Goal: Ask a question

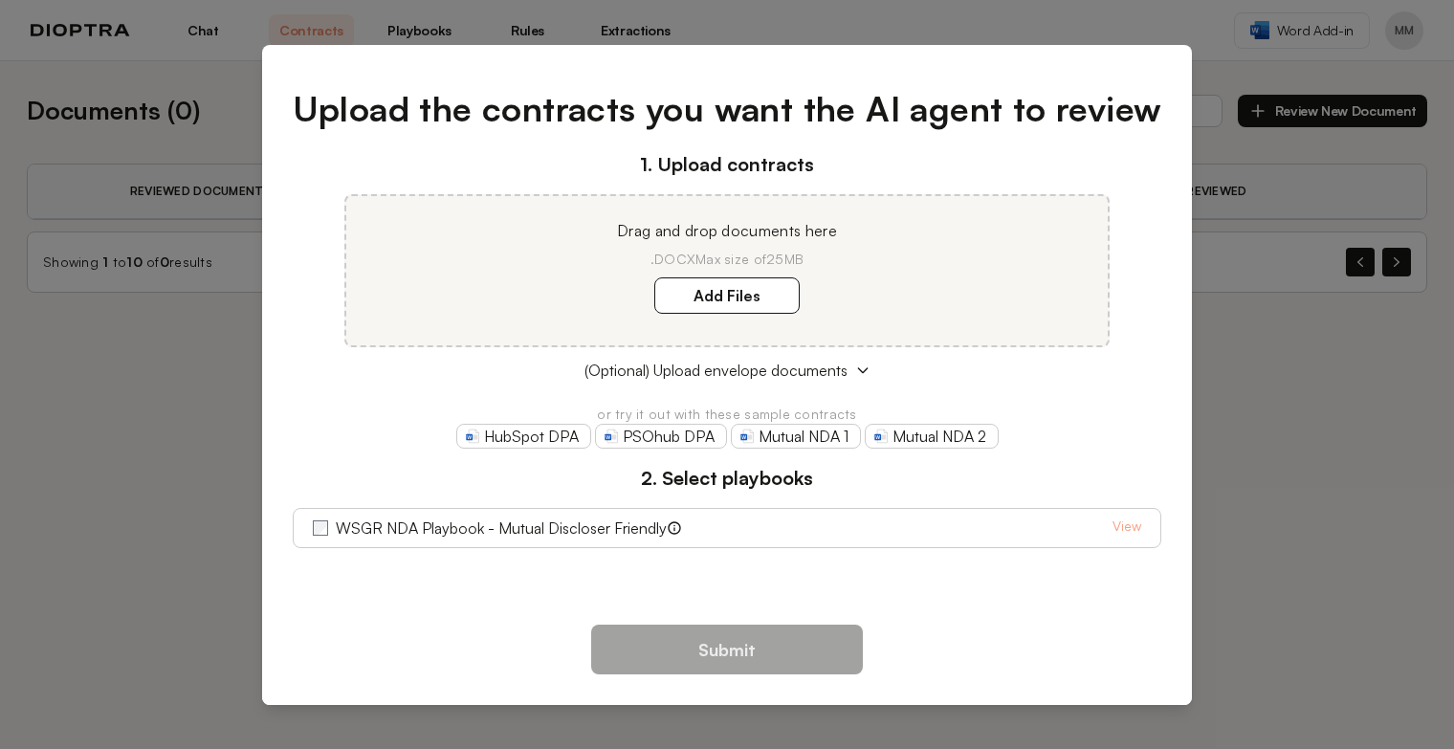
click at [142, 480] on div "Upload the contracts you want the AI agent to review 1. Upload contracts Drag a…" at bounding box center [727, 374] width 1454 height 749
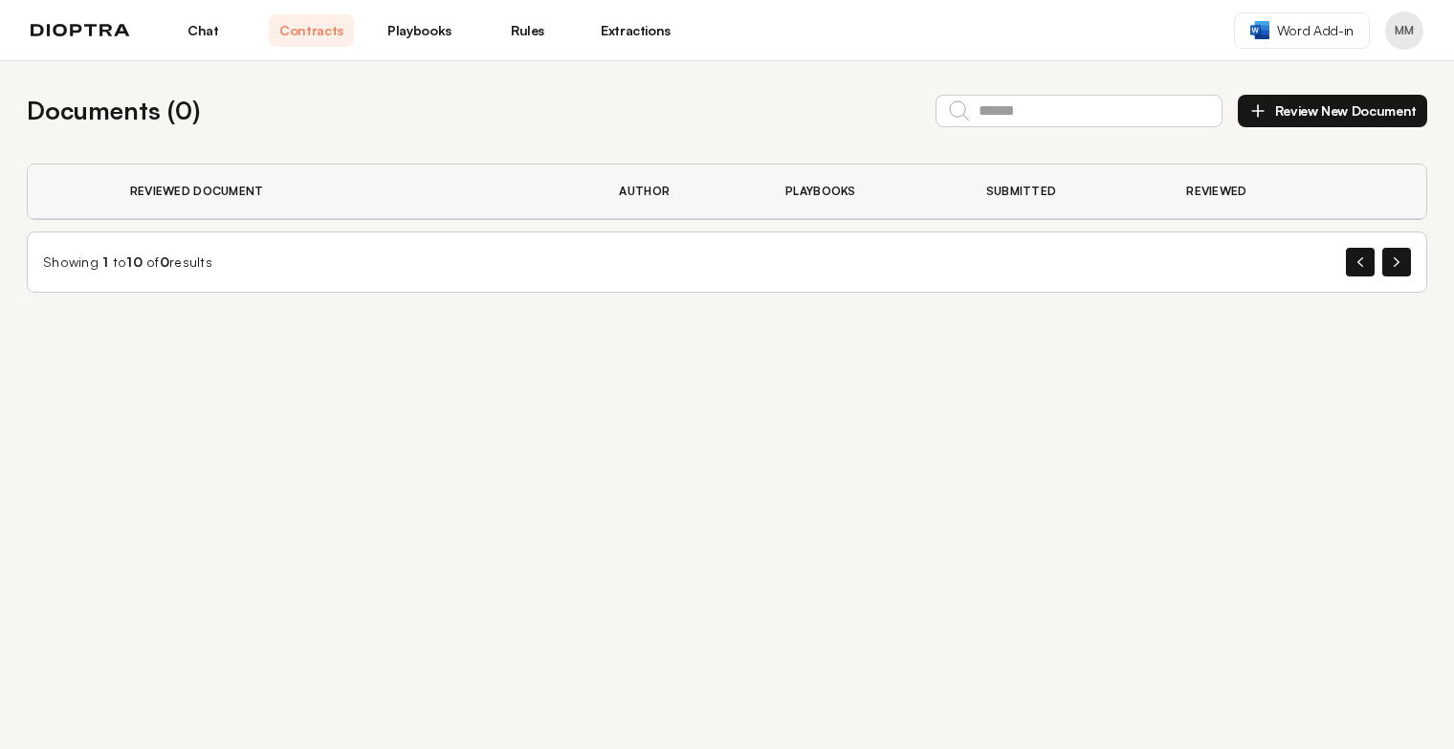
click at [207, 33] on link "Chat" at bounding box center [203, 30] width 85 height 33
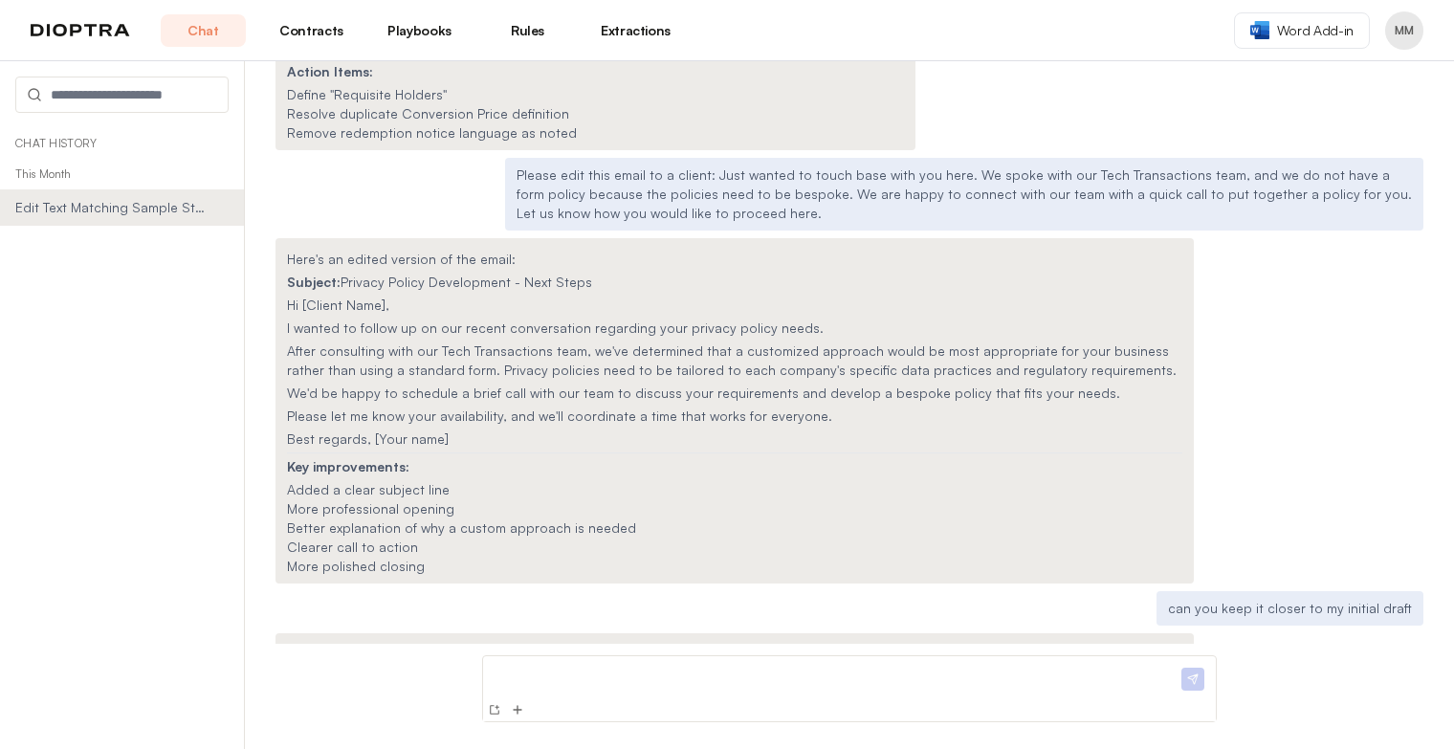
scroll to position [12187, 0]
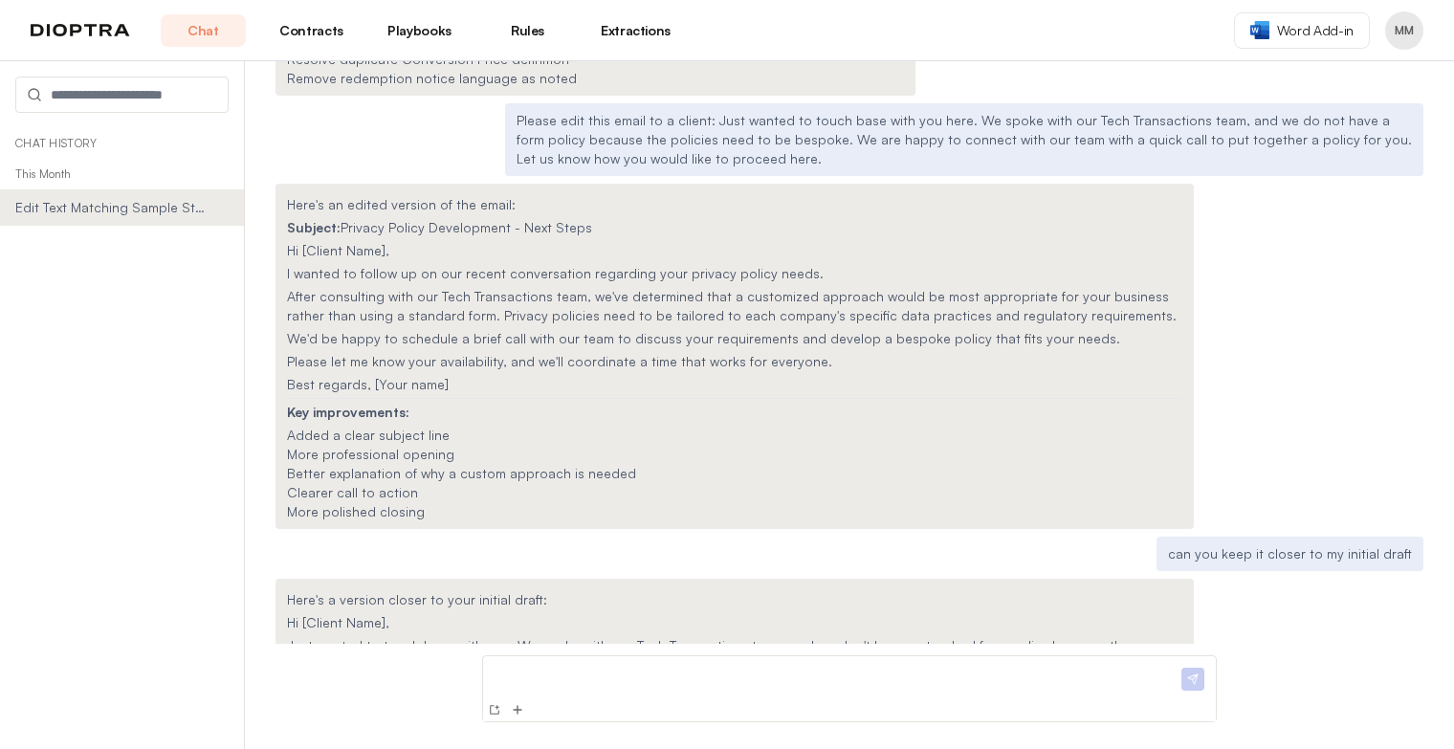
click at [551, 675] on p at bounding box center [834, 674] width 687 height 20
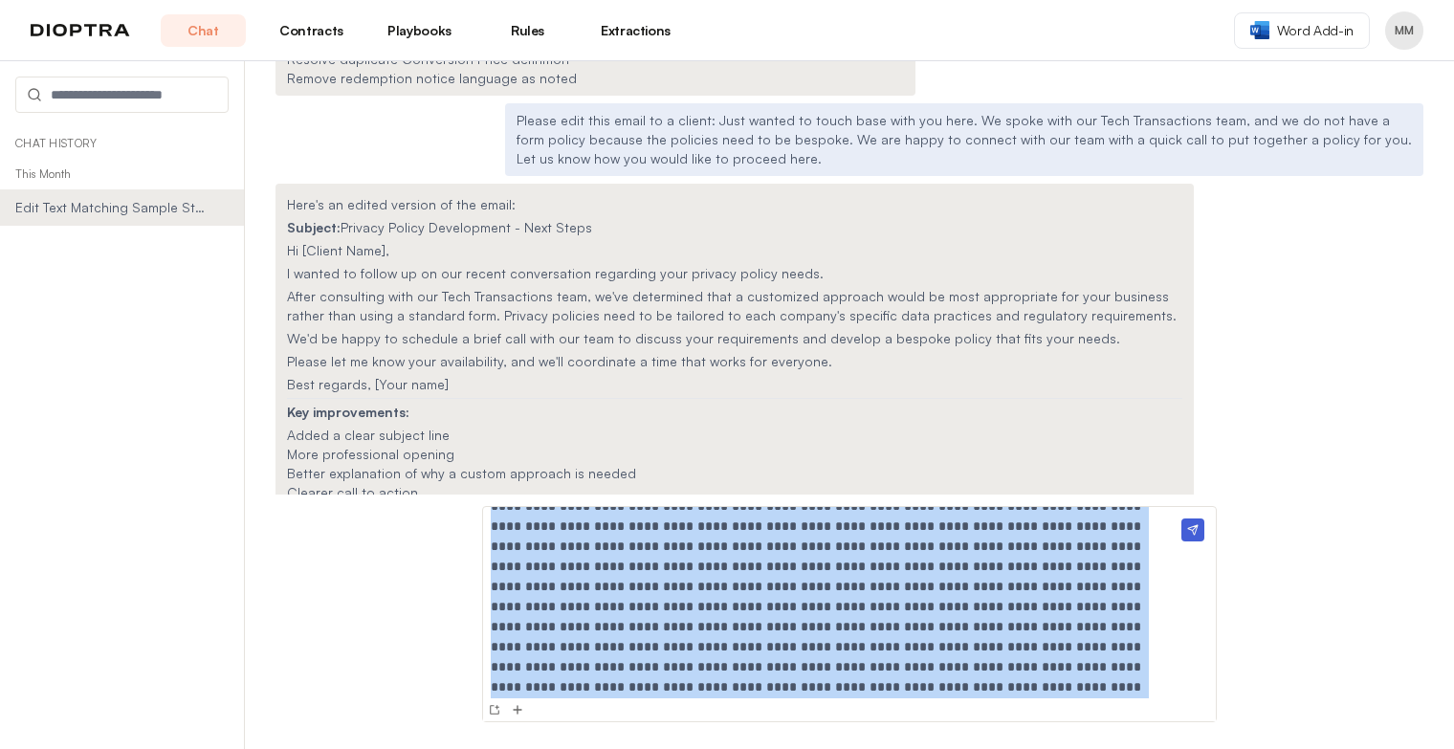
scroll to position [0, 0]
drag, startPoint x: 786, startPoint y: 695, endPoint x: 666, endPoint y: 486, distance: 241.7
click at [666, 486] on div "Can you edit some text in a similar style to a few sample texts I'd be happy to…" at bounding box center [849, 405] width 1209 height 688
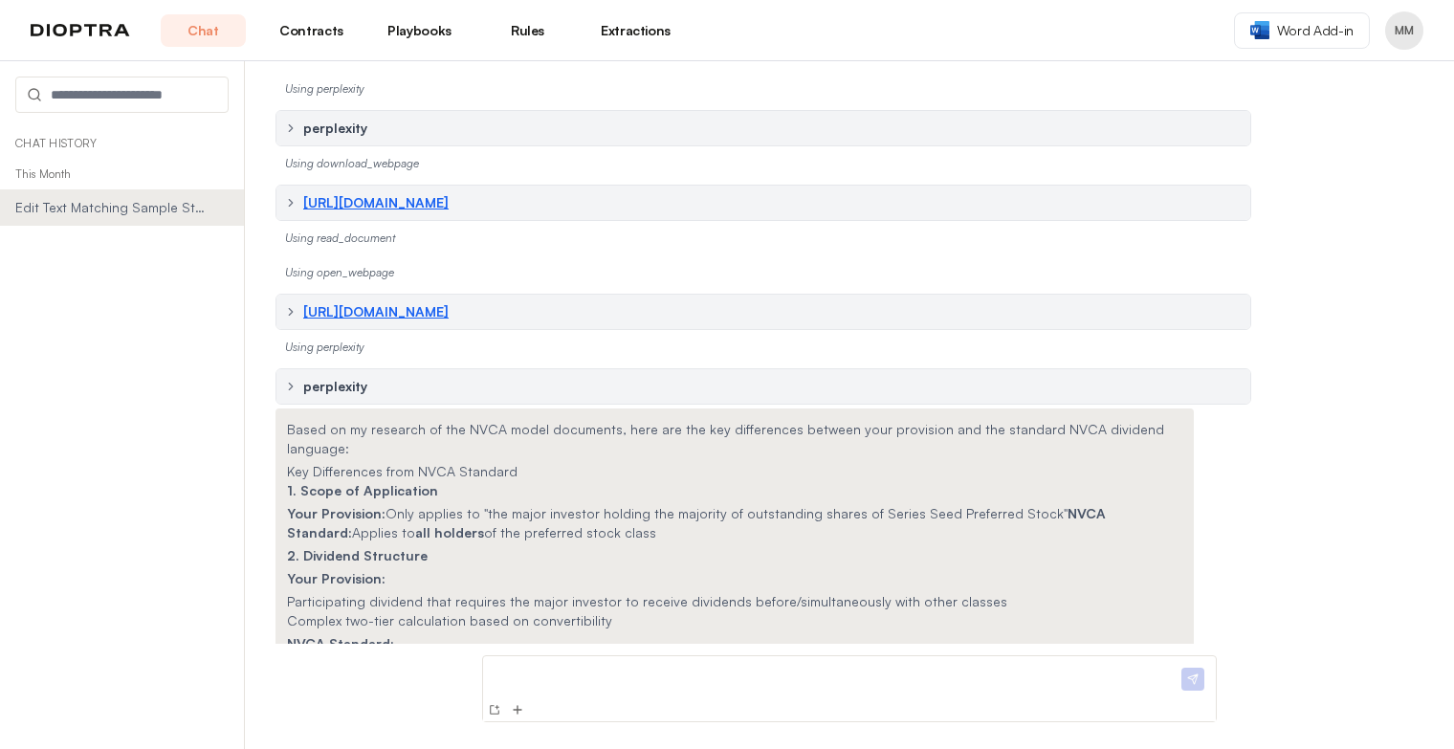
scroll to position [13671, 0]
drag, startPoint x: 380, startPoint y: 313, endPoint x: 1020, endPoint y: 304, distance: 640.0
click at [1020, 504] on p "Your Provision: Only applies to "the major investor holding the majority of out…" at bounding box center [734, 523] width 895 height 38
copy p "Only applies to "the major investor holding the majority of outstanding shares …"
drag, startPoint x: 446, startPoint y: 400, endPoint x: 762, endPoint y: 401, distance: 316.6
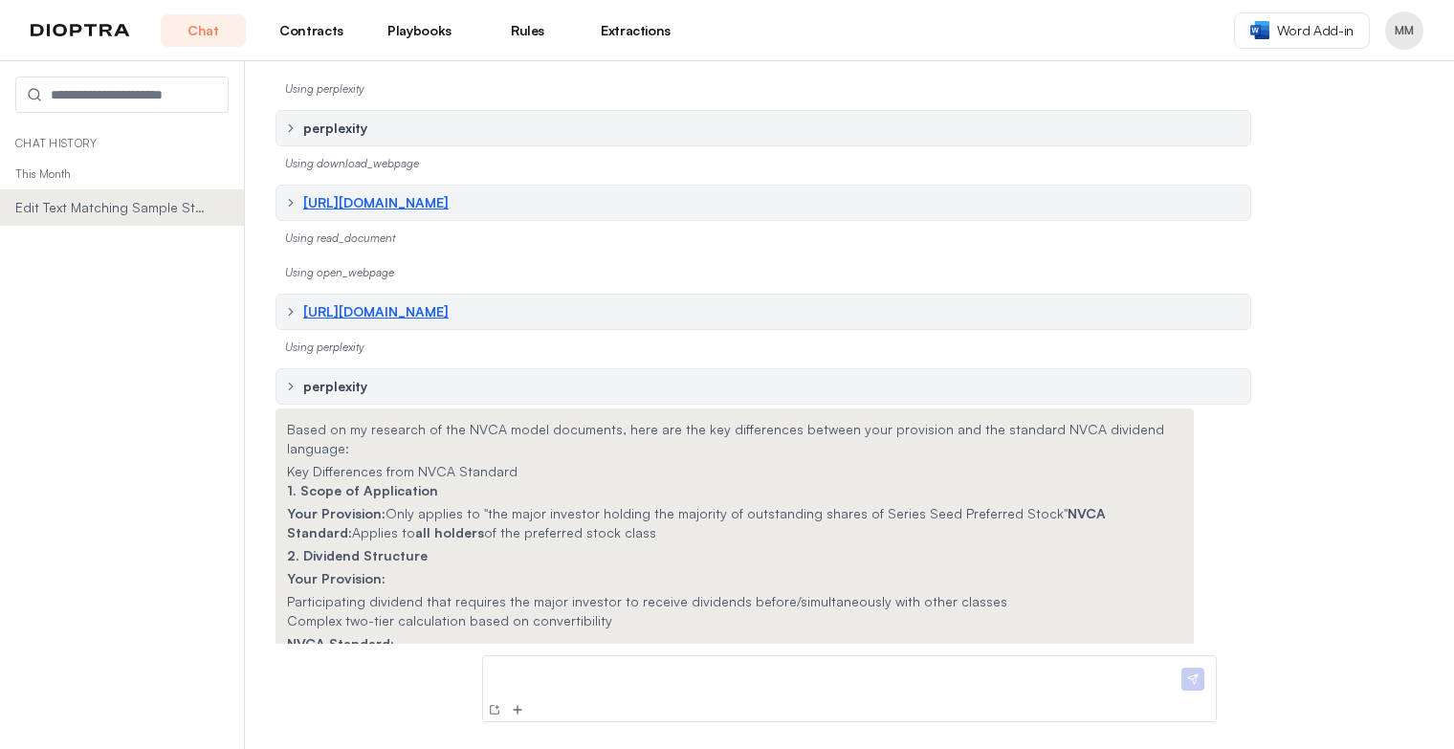
drag, startPoint x: 762, startPoint y: 401, endPoint x: 965, endPoint y: 427, distance: 204.4
click at [965, 611] on li "Complex two-tier calculation based on convertibility" at bounding box center [734, 620] width 895 height 19
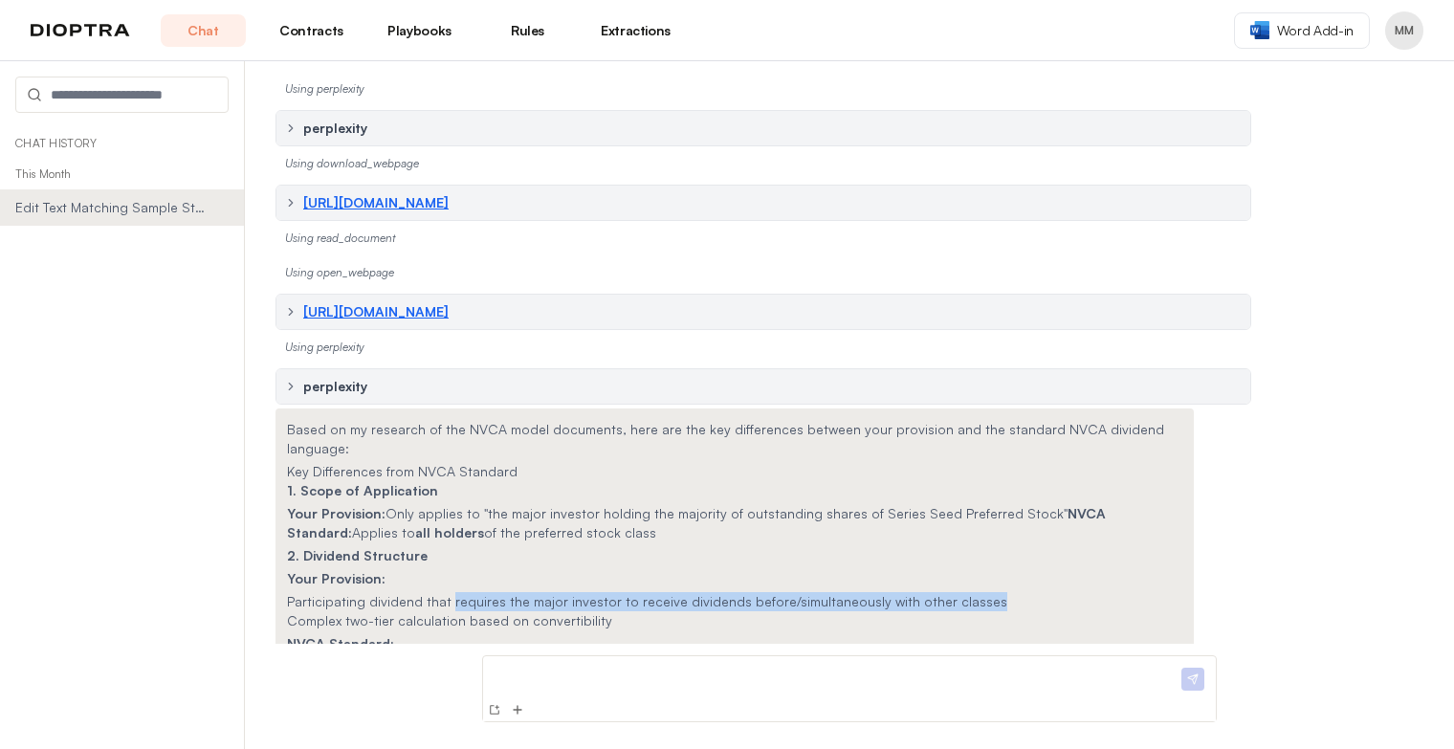
drag, startPoint x: 959, startPoint y: 398, endPoint x: 444, endPoint y: 400, distance: 515.6
click at [444, 592] on li "Participating dividend that requires the major investor to receive dividends be…" at bounding box center [734, 601] width 895 height 19
copy span "requires the major investor to receive dividends before/simultaneously with oth…"
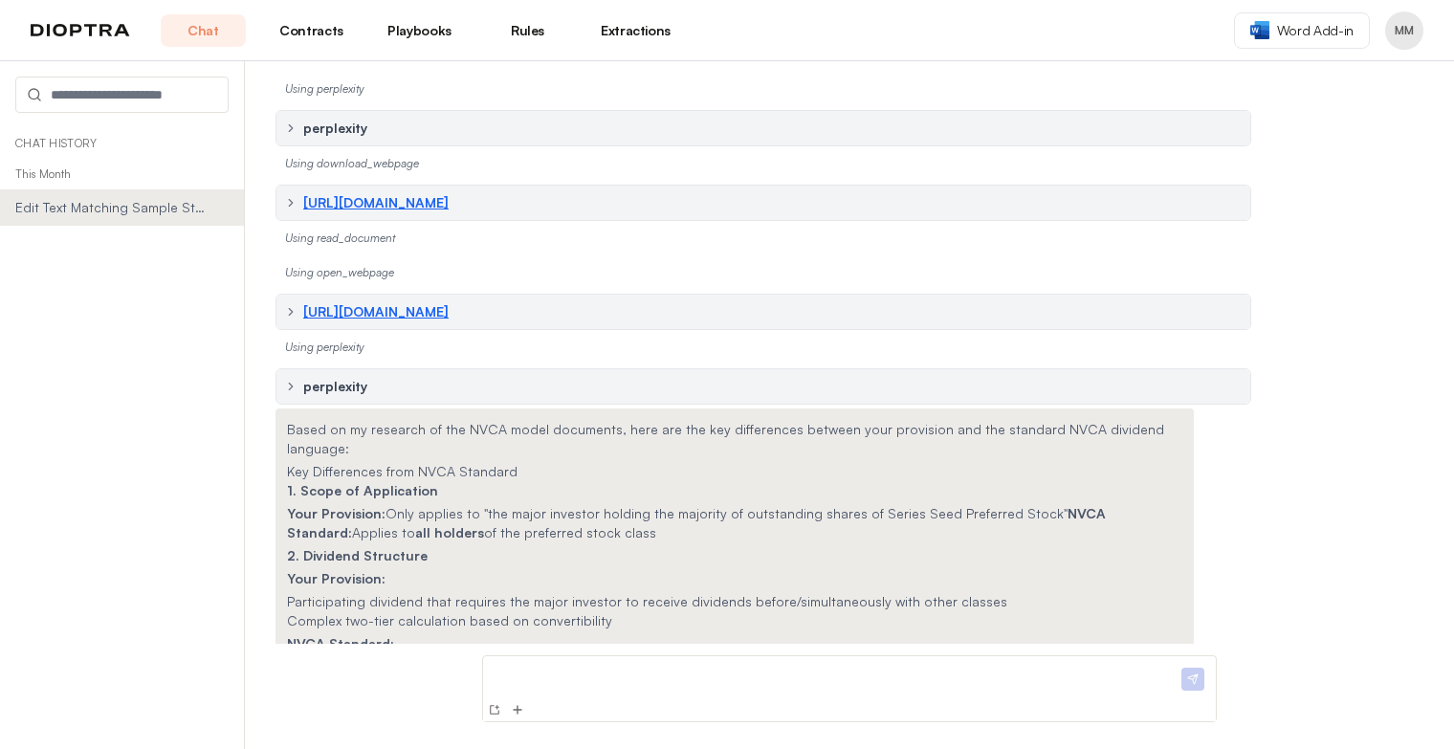
click at [492, 657] on li "Simple preferential dividend: "holders of Preferred Stock shall be entitled to …" at bounding box center [734, 676] width 895 height 38
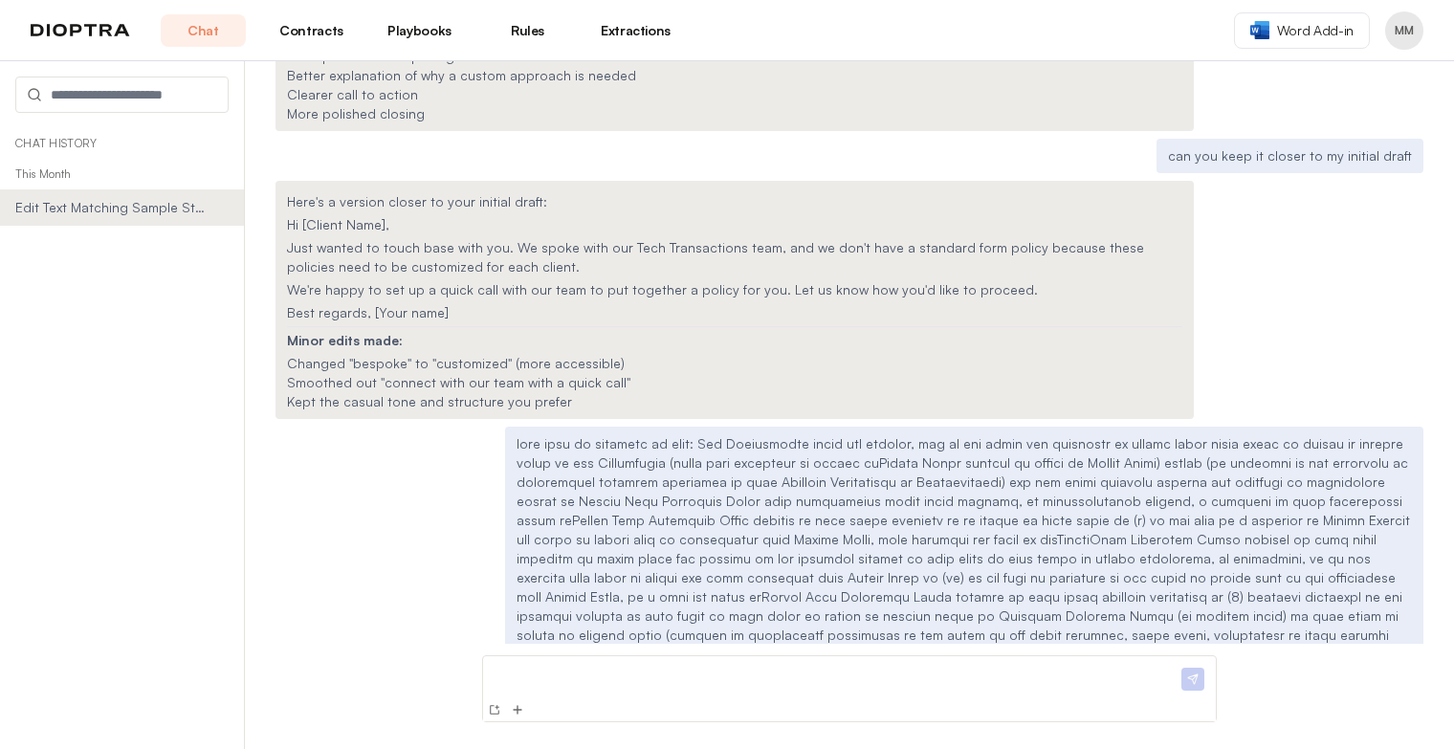
scroll to position [12584, 0]
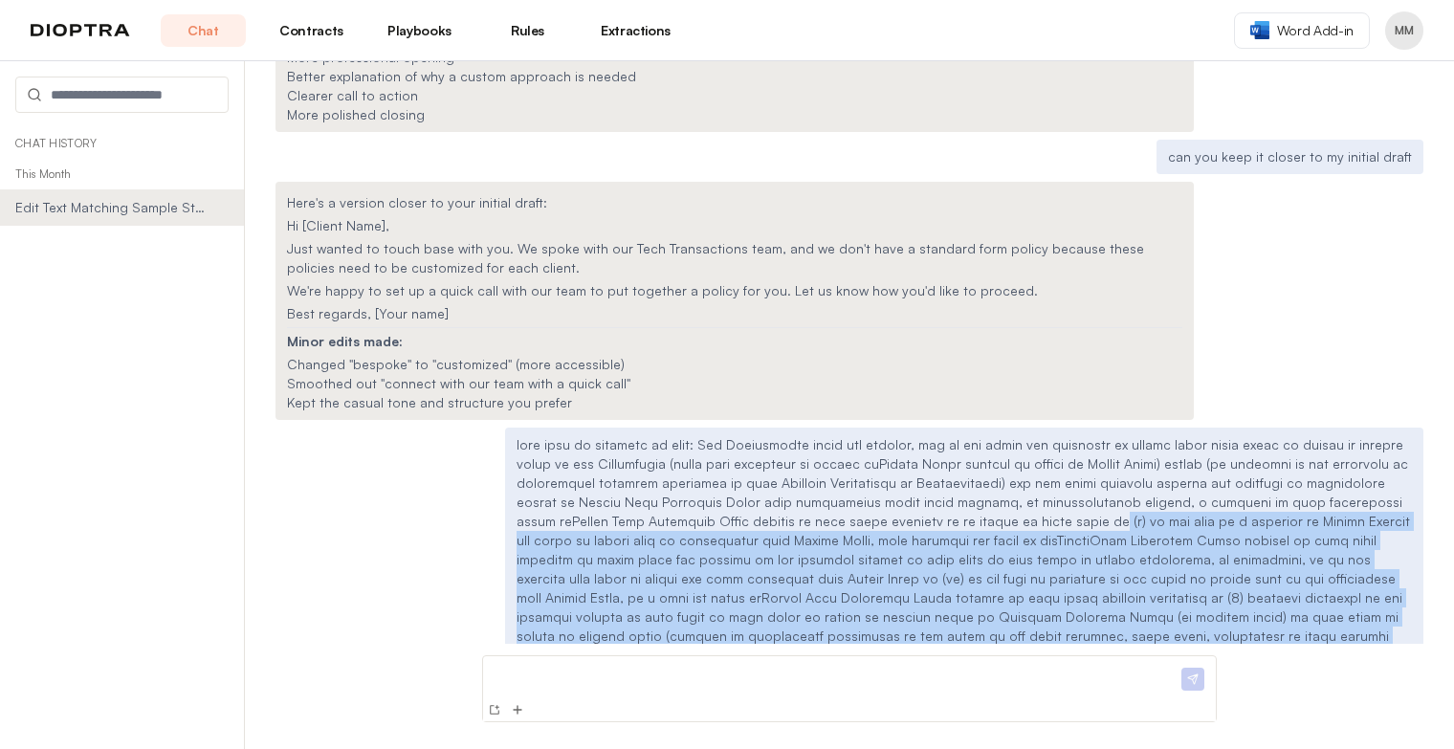
drag, startPoint x: 907, startPoint y: 343, endPoint x: 1167, endPoint y: 473, distance: 290.9
click at [1167, 473] on div at bounding box center [964, 550] width 918 height 245
copy p "(i) in the case of a dividend on Common Stockor any class or series that is con…"
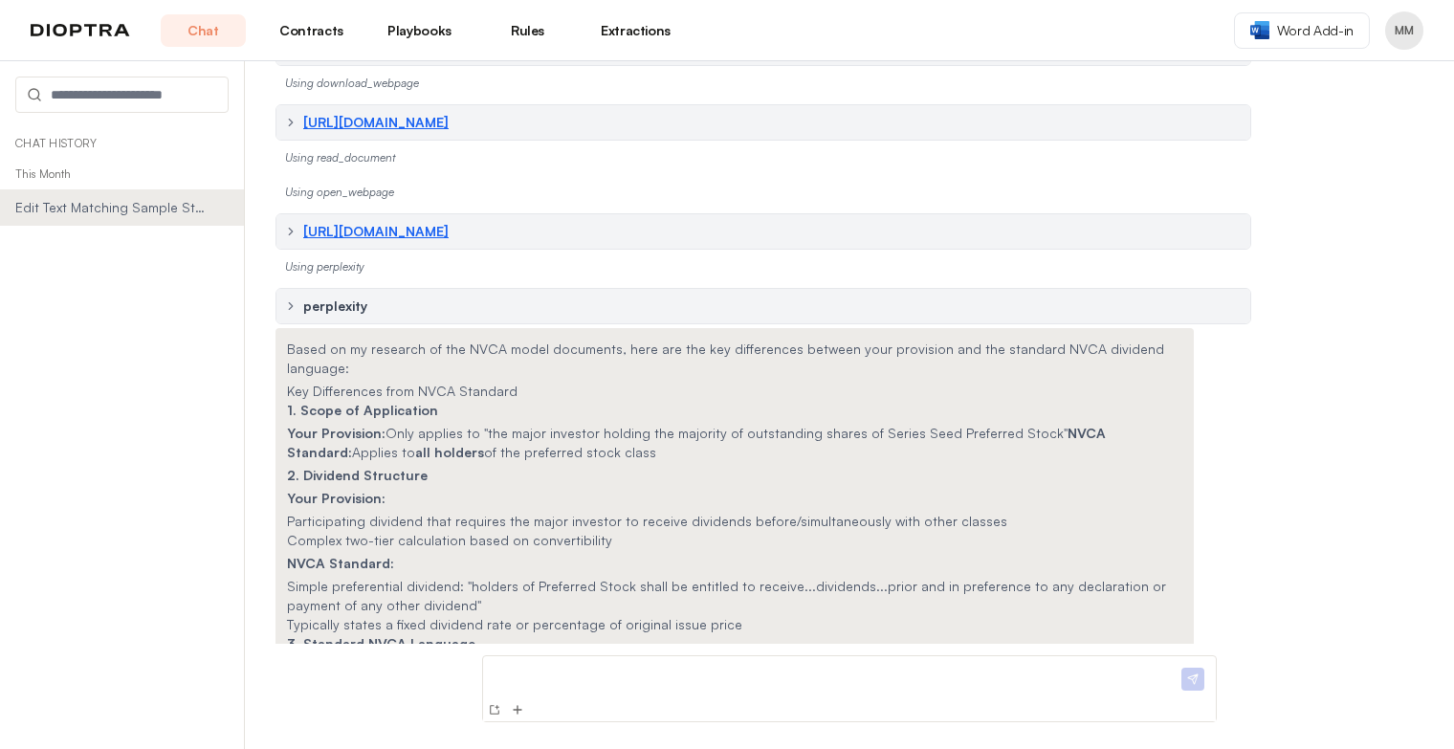
scroll to position [14012, 0]
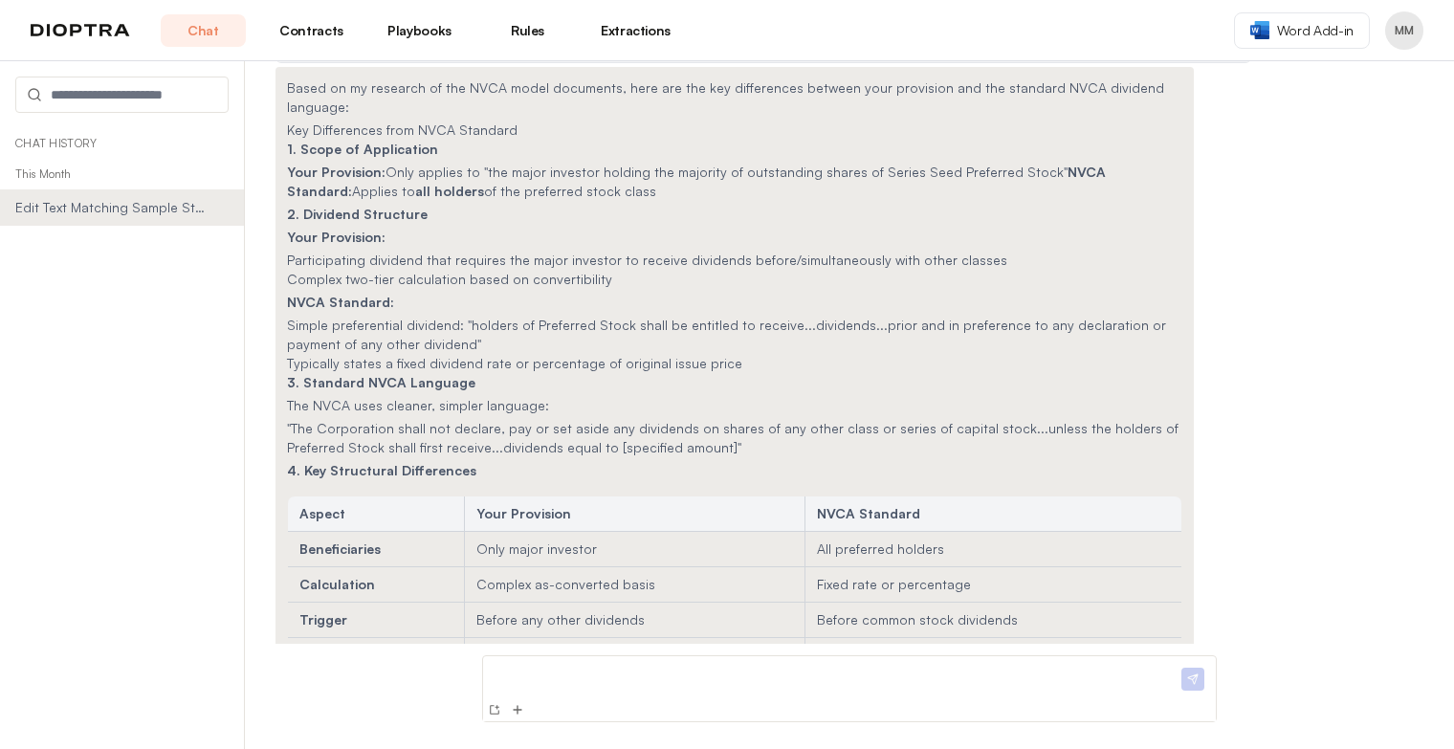
click at [737, 673] on p at bounding box center [834, 674] width 687 height 20
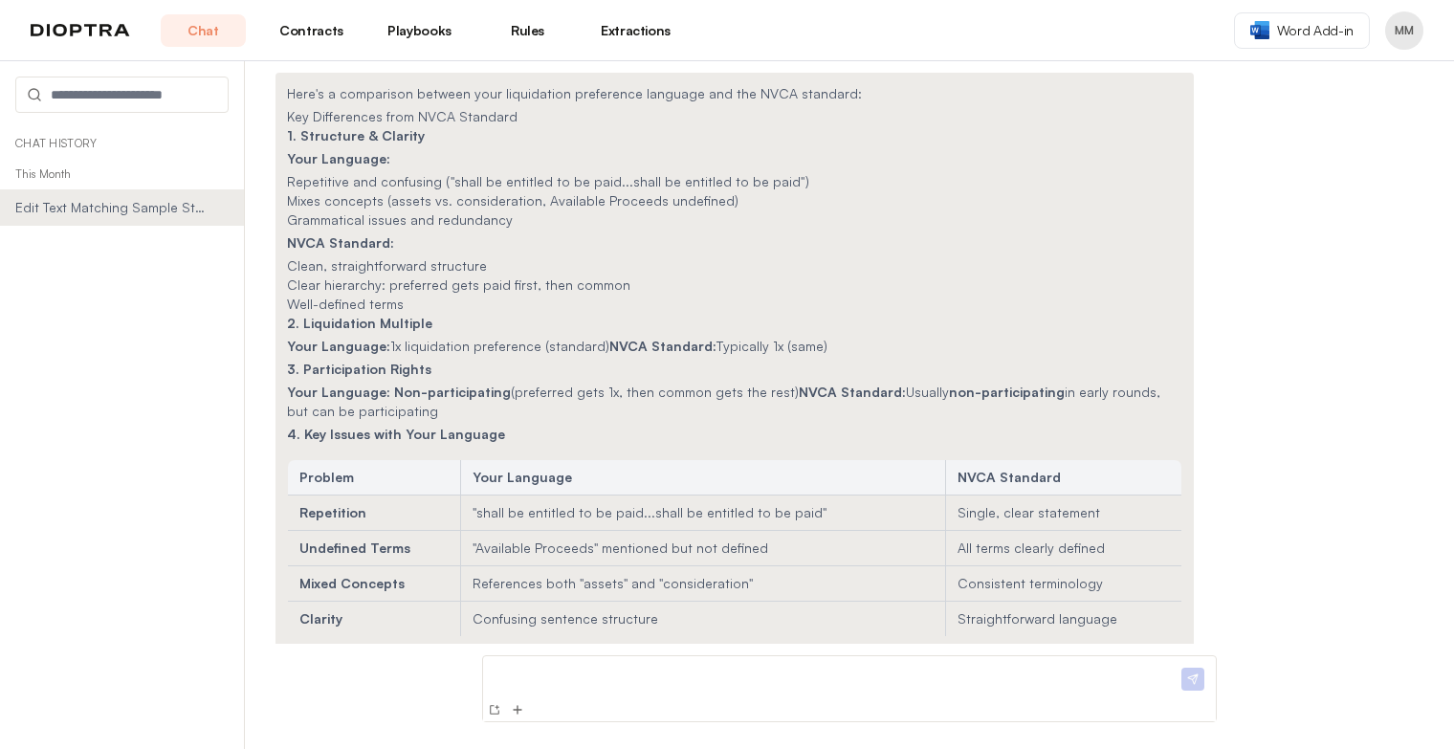
scroll to position [15700, 0]
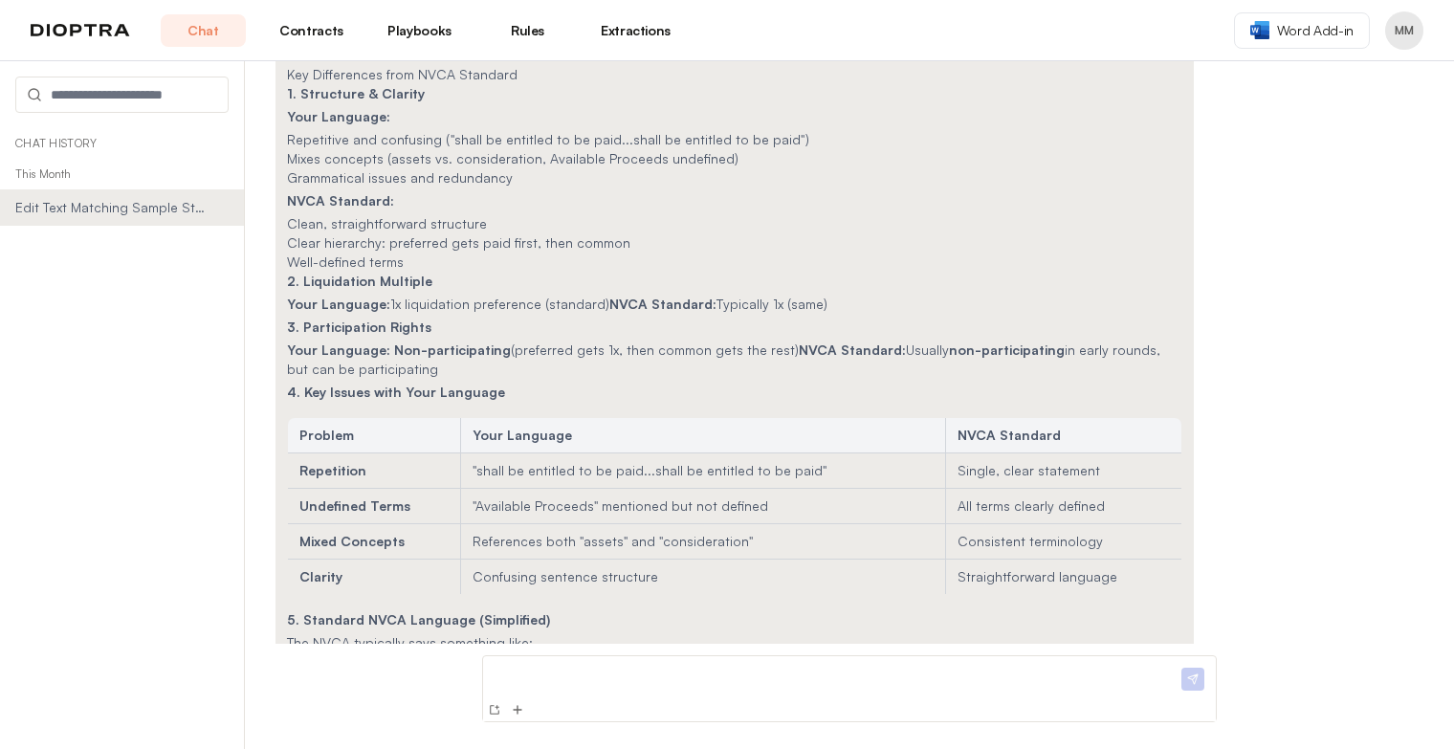
click at [712, 341] on p "Your Language: Non-participating (preferred gets 1x, then common gets the rest)…" at bounding box center [734, 360] width 895 height 38
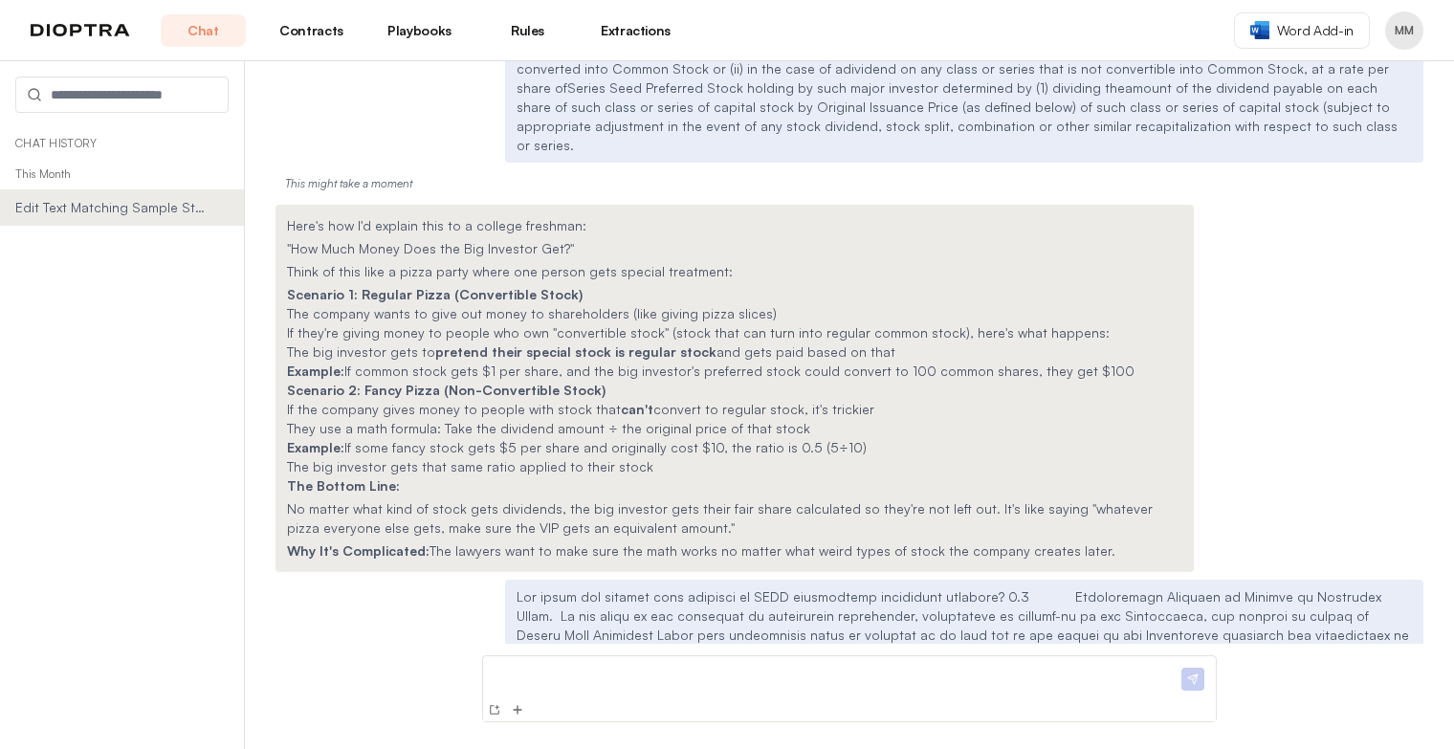
scroll to position [14916, 0]
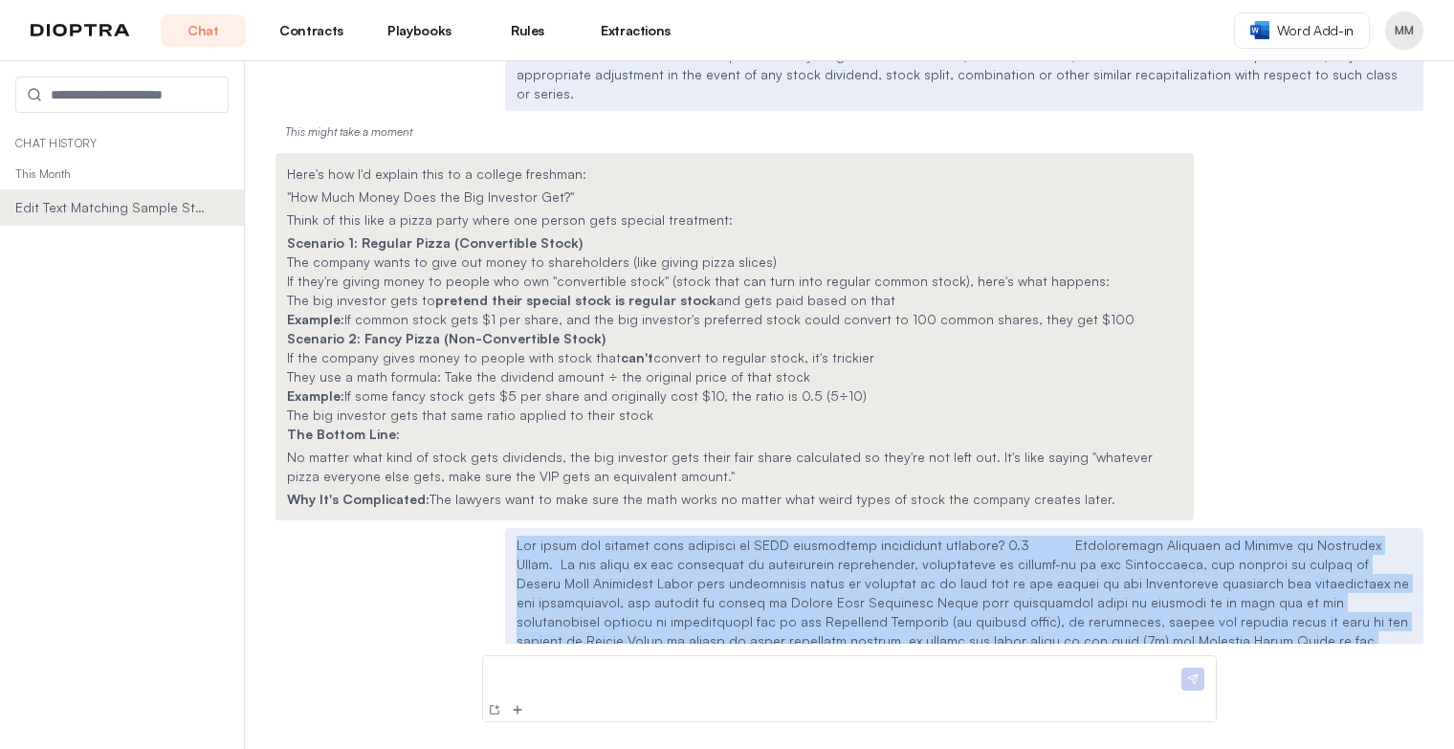
drag, startPoint x: 913, startPoint y: 519, endPoint x: 513, endPoint y: 309, distance: 451.8
click at [513, 528] on div at bounding box center [964, 650] width 918 height 245
copy p "Lor ipsum dol sitamet cons adipisci el SEDD eiusmodtemp incididunt utlabore? 7.…"
click at [540, 672] on p at bounding box center [834, 674] width 687 height 20
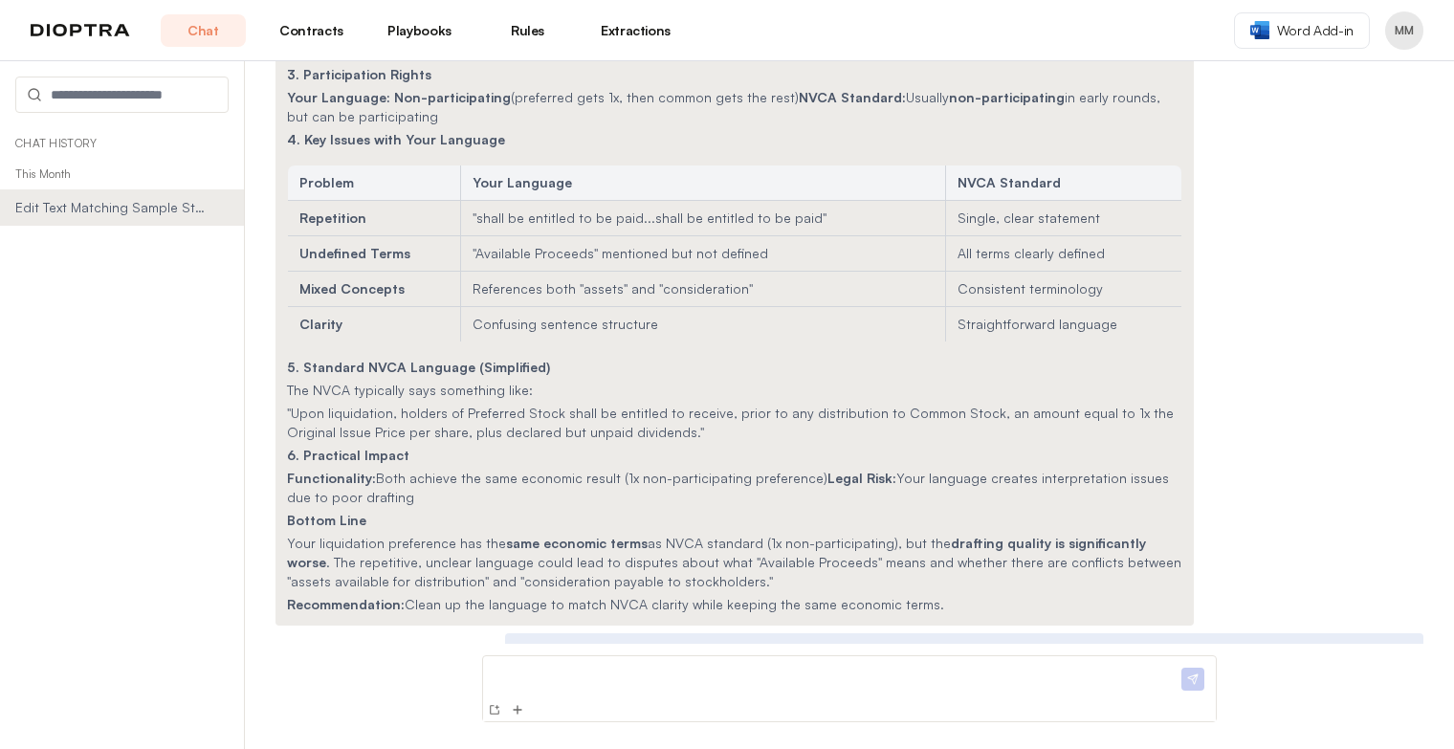
scroll to position [15987, 0]
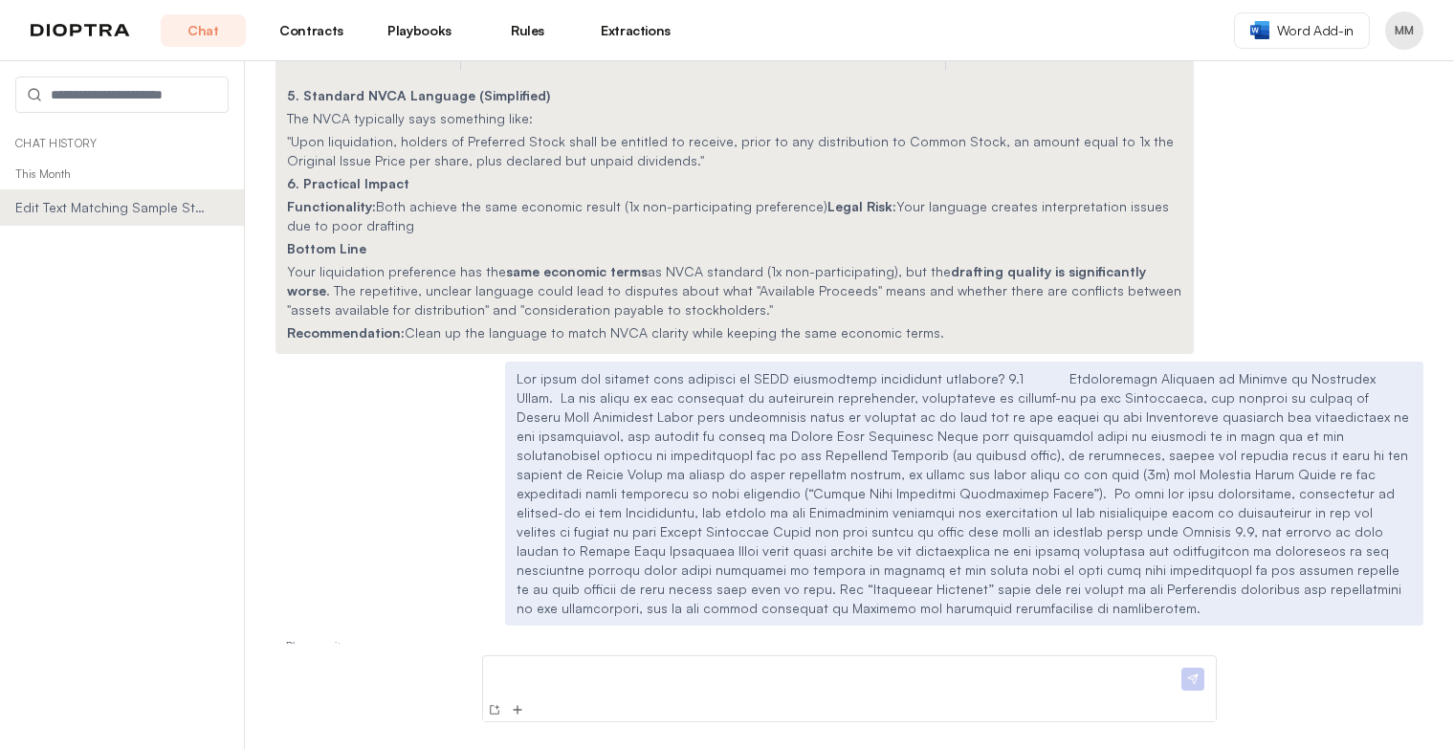
click at [1083, 684] on div at bounding box center [834, 681] width 687 height 34
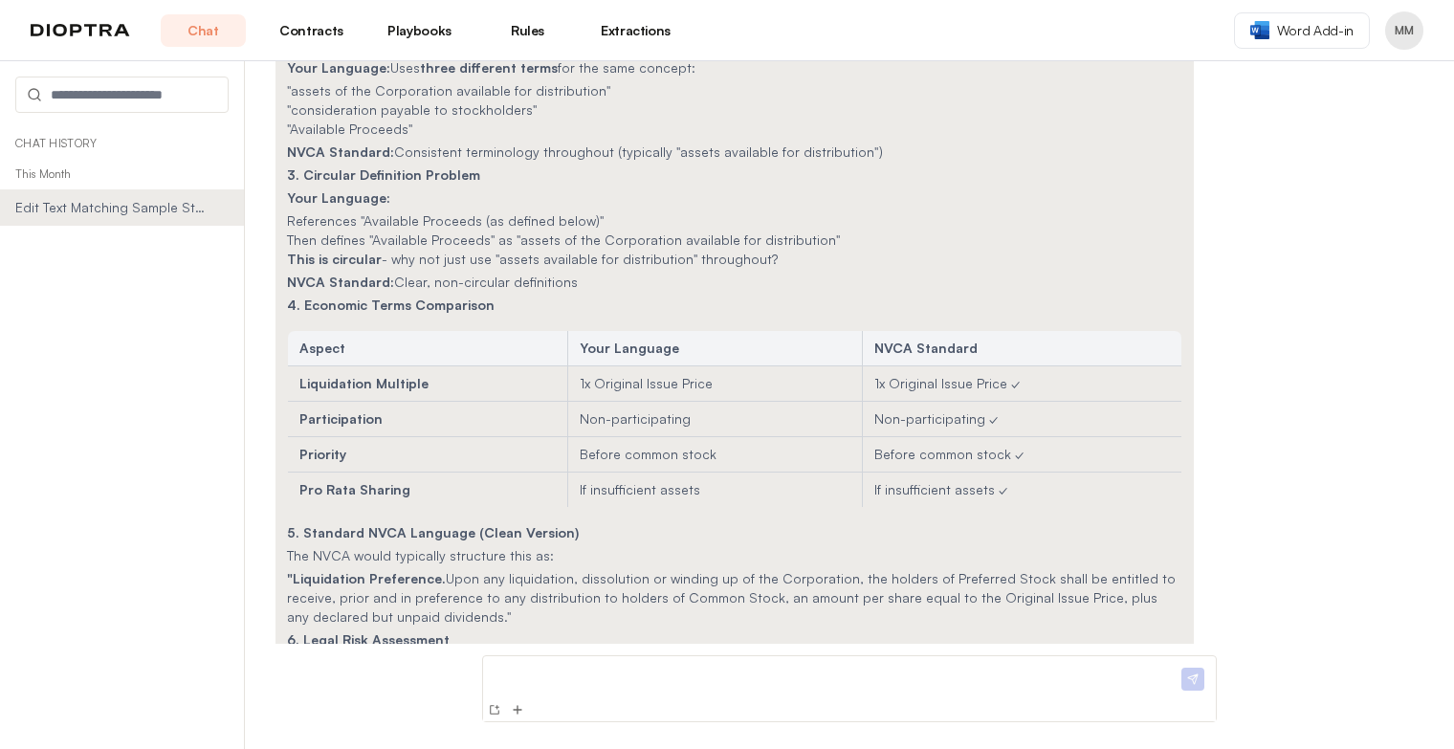
scroll to position [17121, 0]
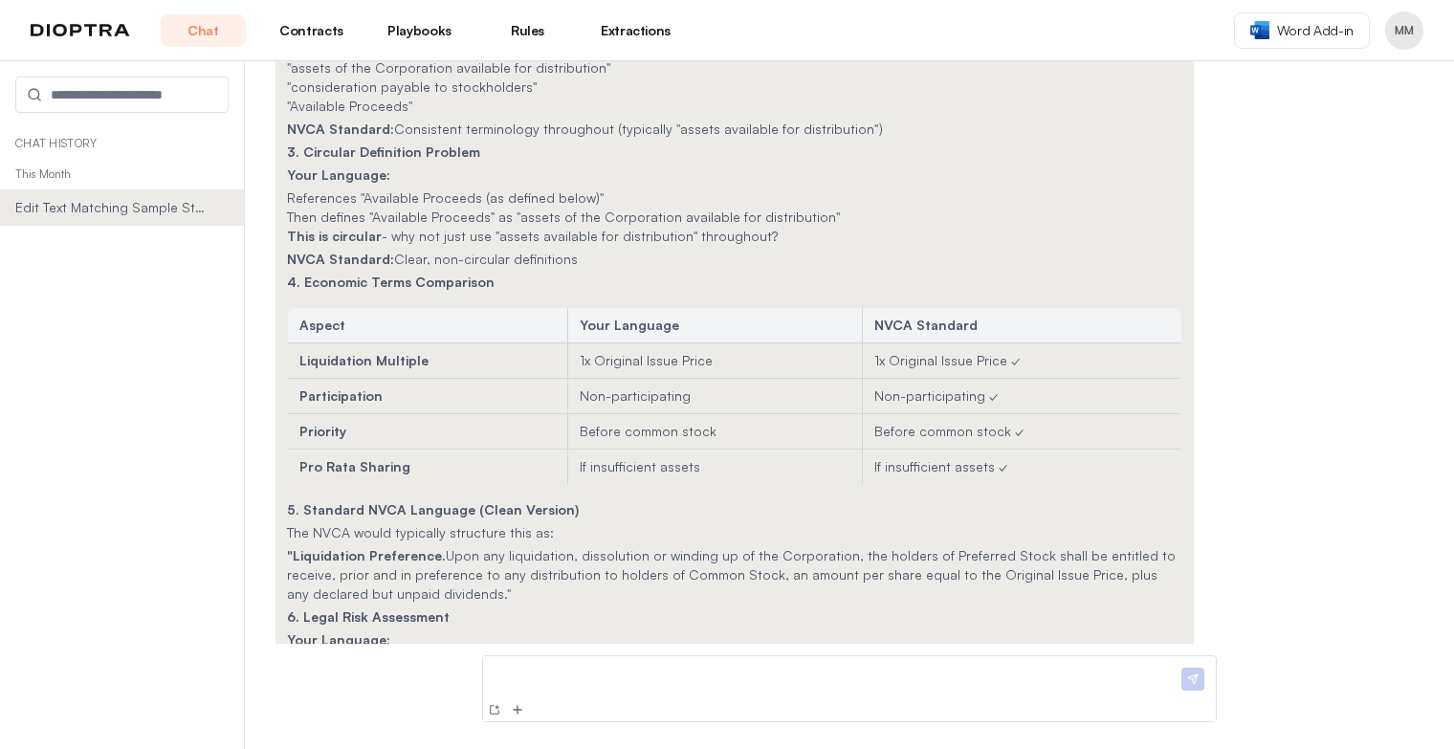
click at [1081, 607] on h3 "6. Legal Risk Assessment" at bounding box center [734, 616] width 895 height 19
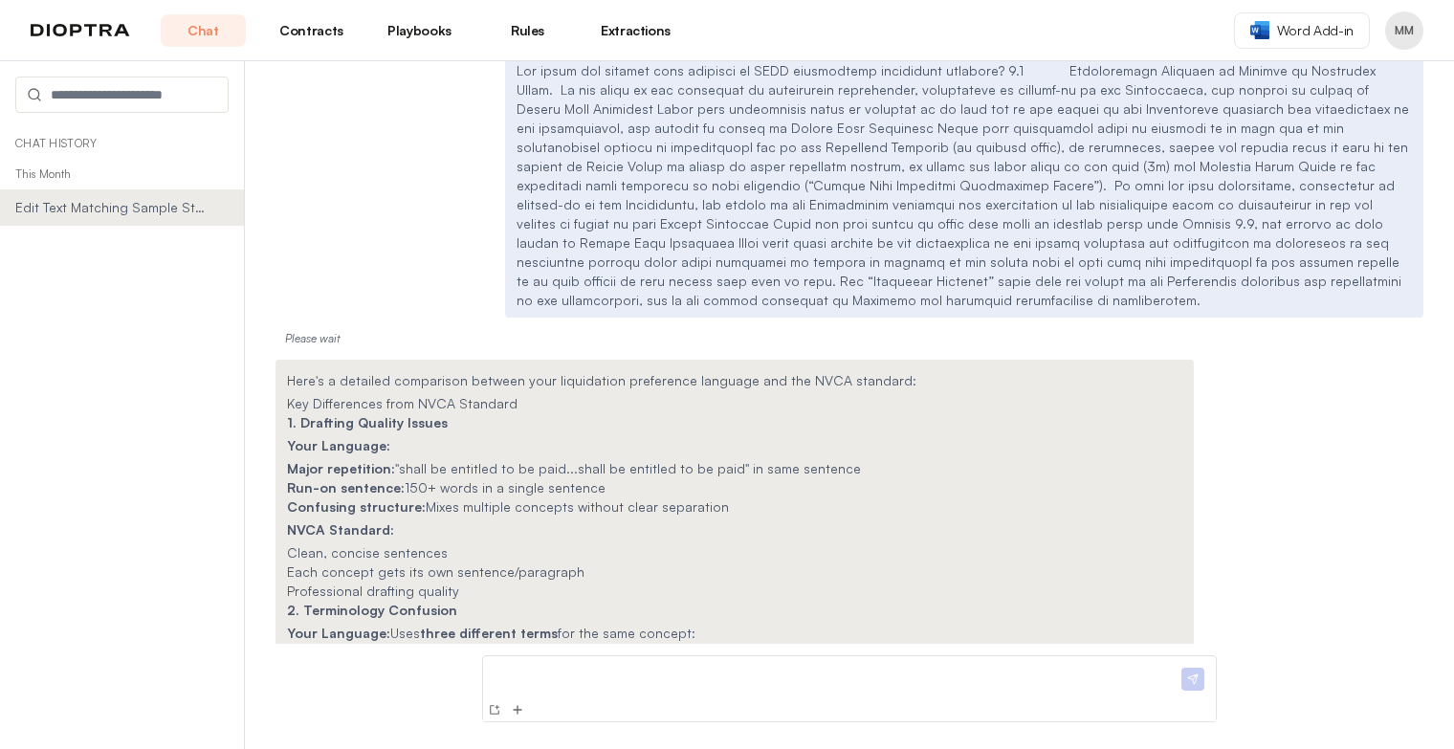
scroll to position [16528, 0]
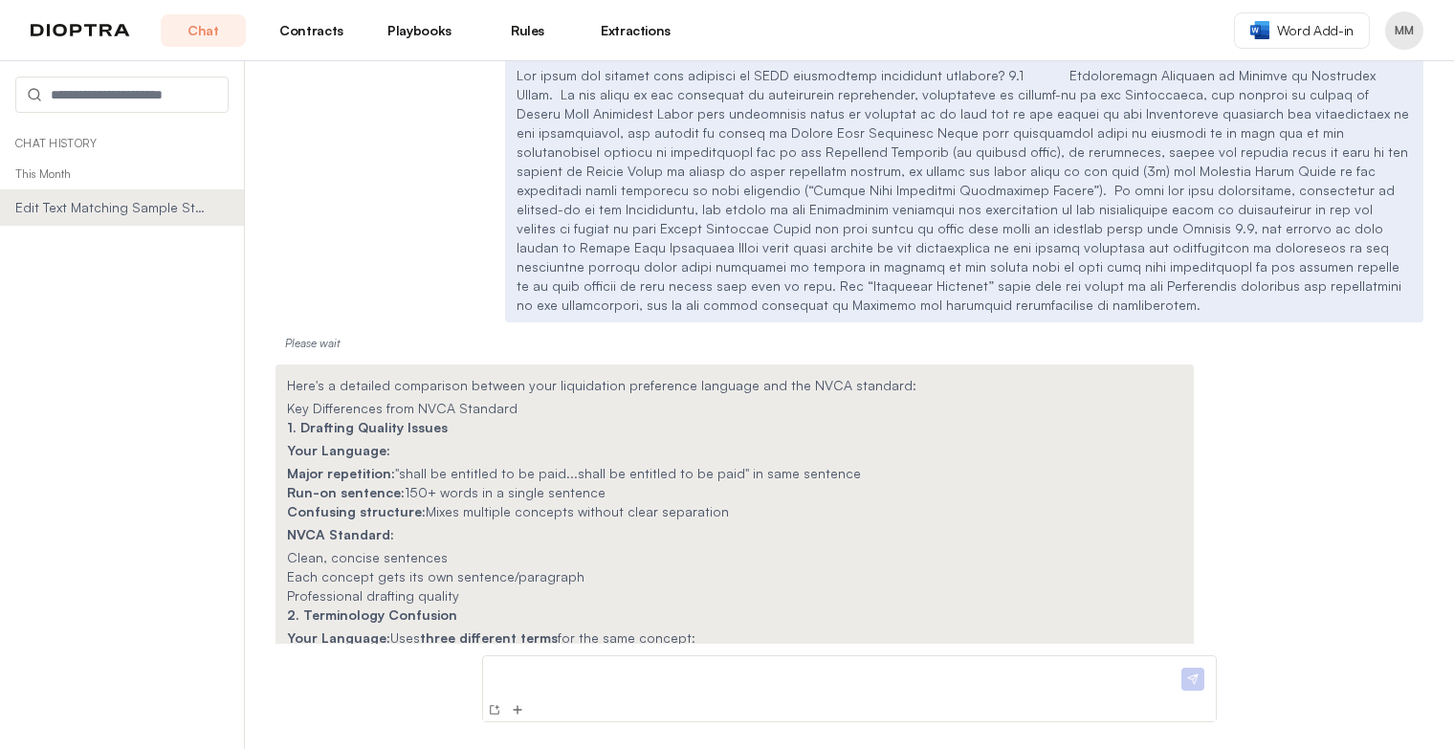
click at [719, 685] on div at bounding box center [834, 681] width 687 height 34
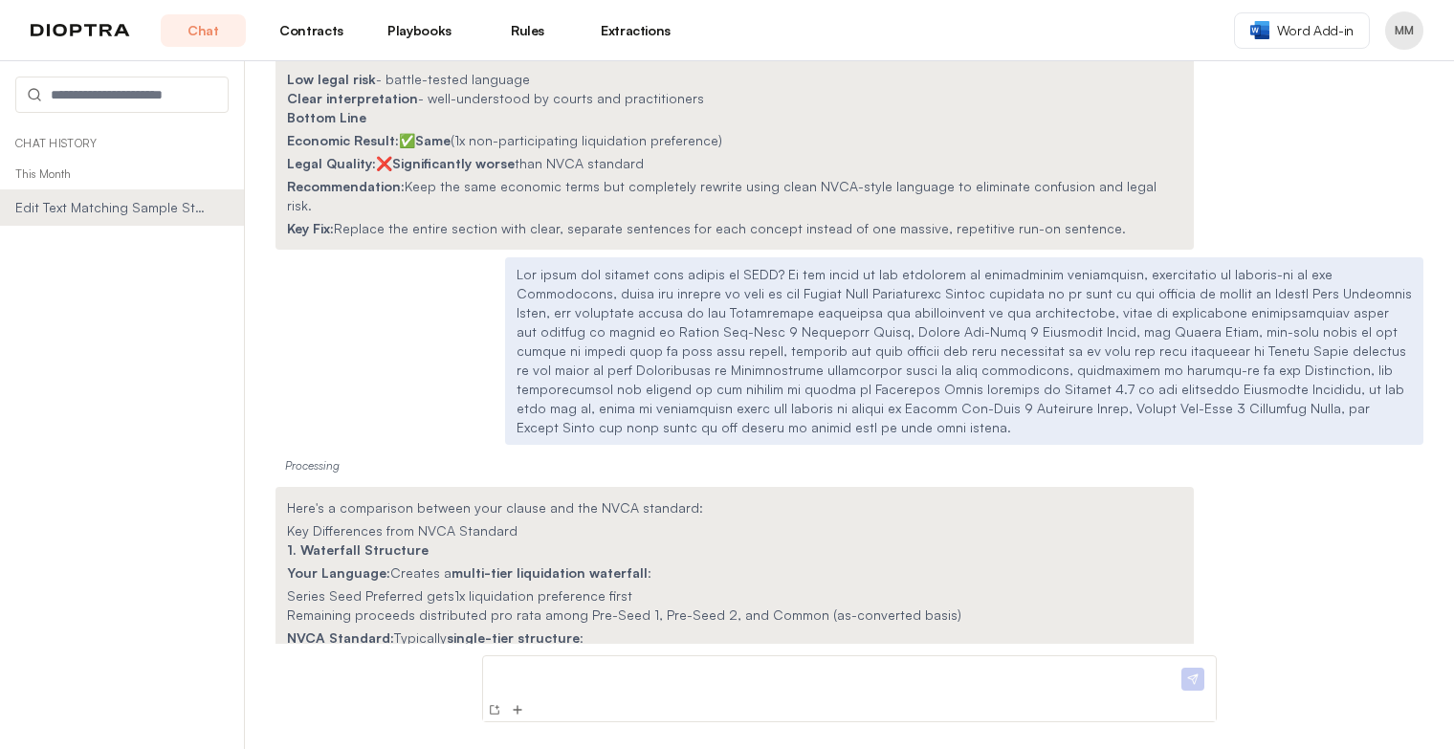
scroll to position [17787, 0]
click at [422, 629] on p "NVCA Standard: Typically single-tier structure :" at bounding box center [734, 638] width 895 height 19
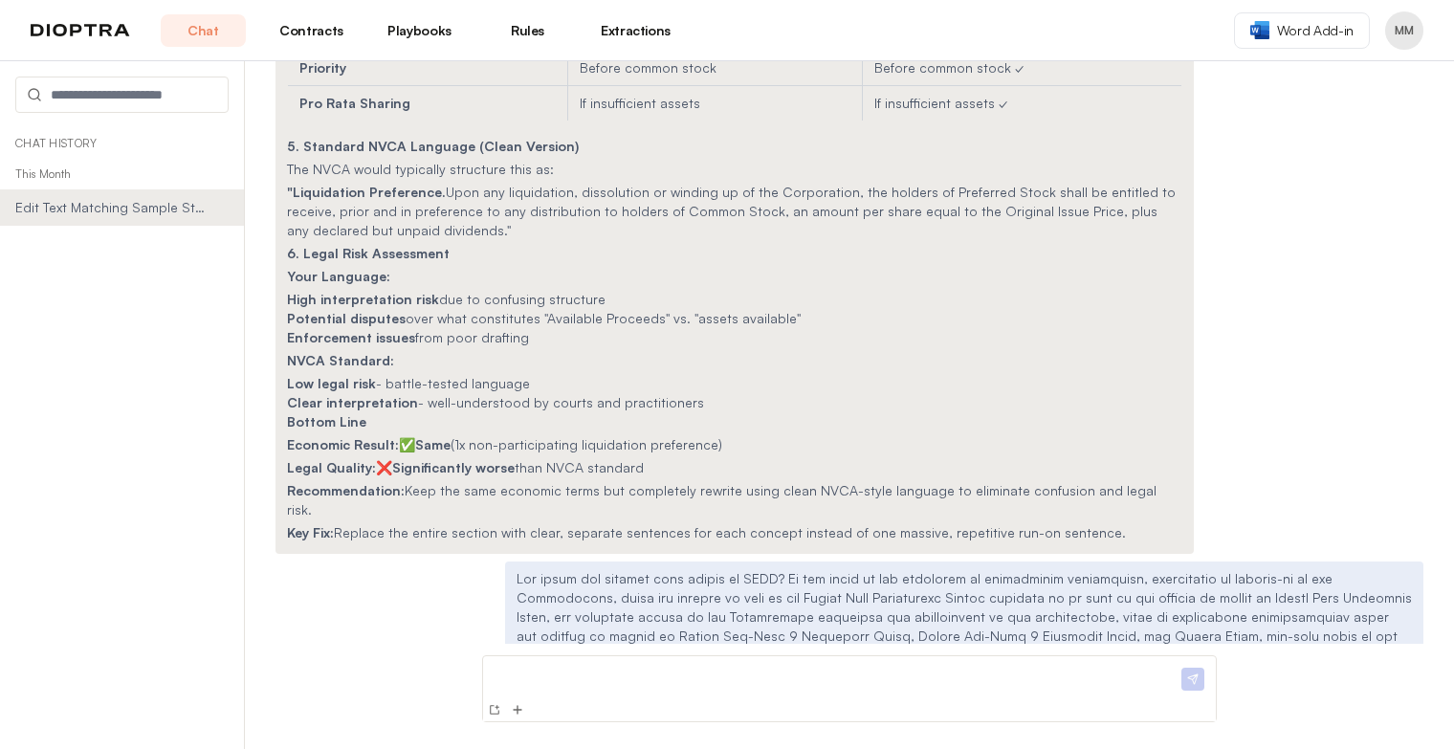
scroll to position [17481, 0]
drag, startPoint x: 583, startPoint y: 303, endPoint x: 738, endPoint y: 454, distance: 216.5
